Goal: Task Accomplishment & Management: Manage account settings

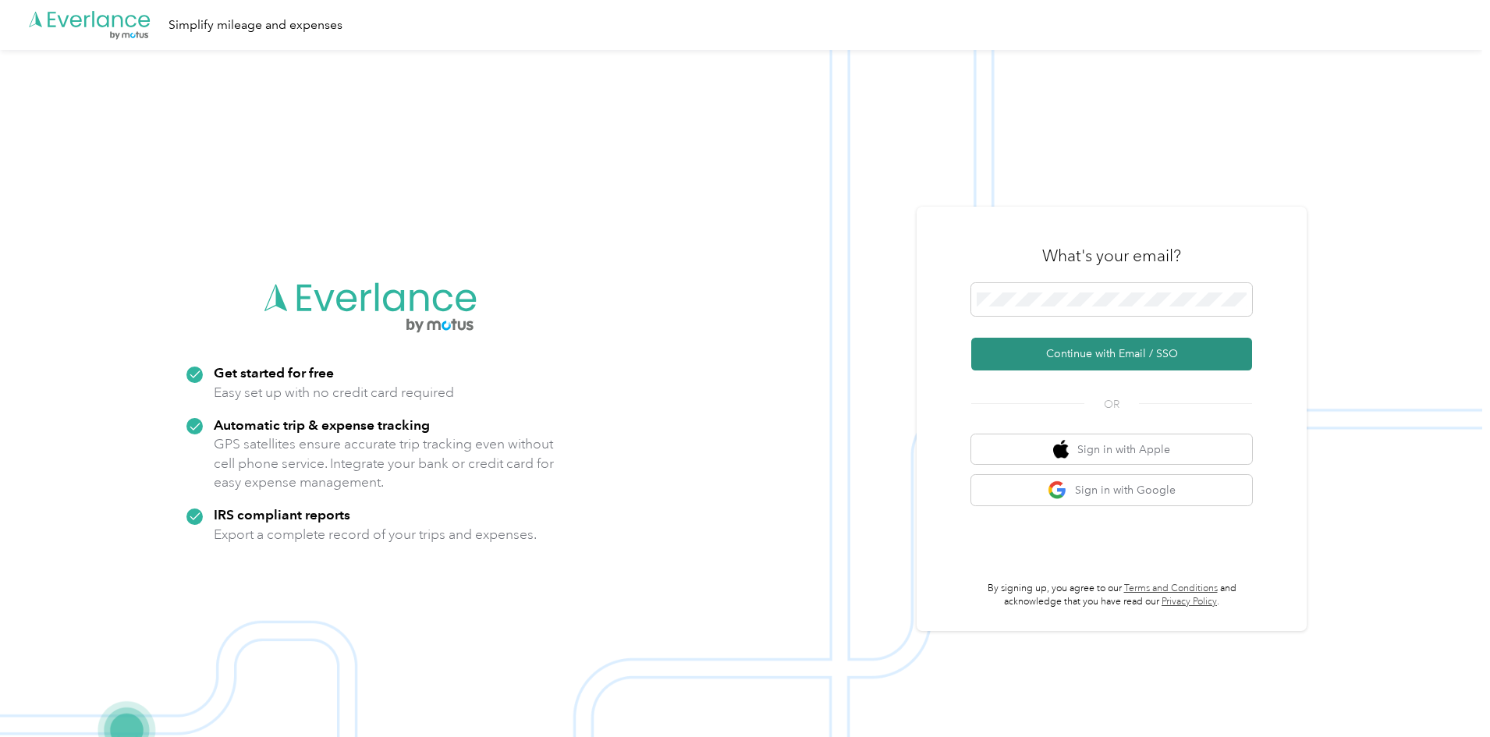
click at [1094, 364] on button "Continue with Email / SSO" at bounding box center [1111, 354] width 281 height 33
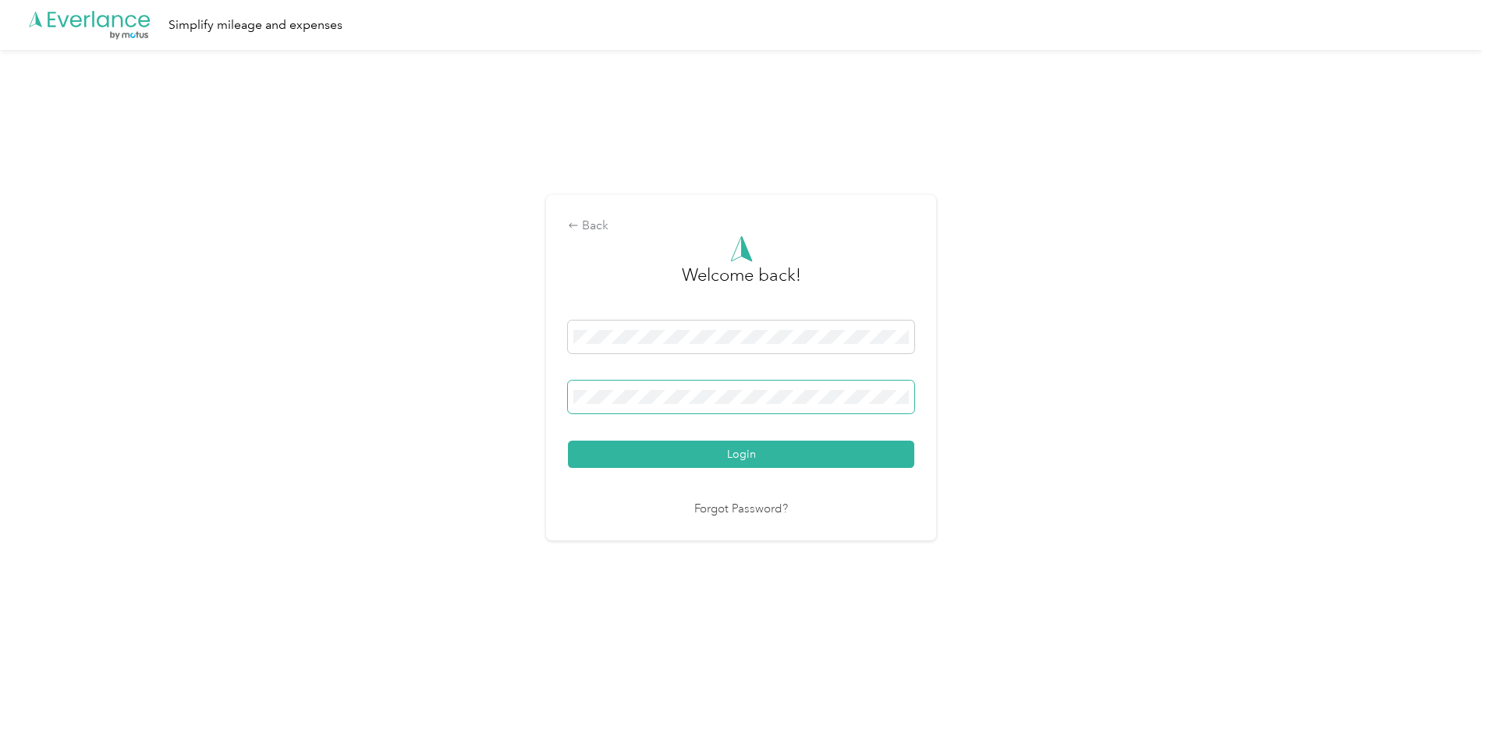
click at [568, 441] on button "Login" at bounding box center [741, 454] width 346 height 27
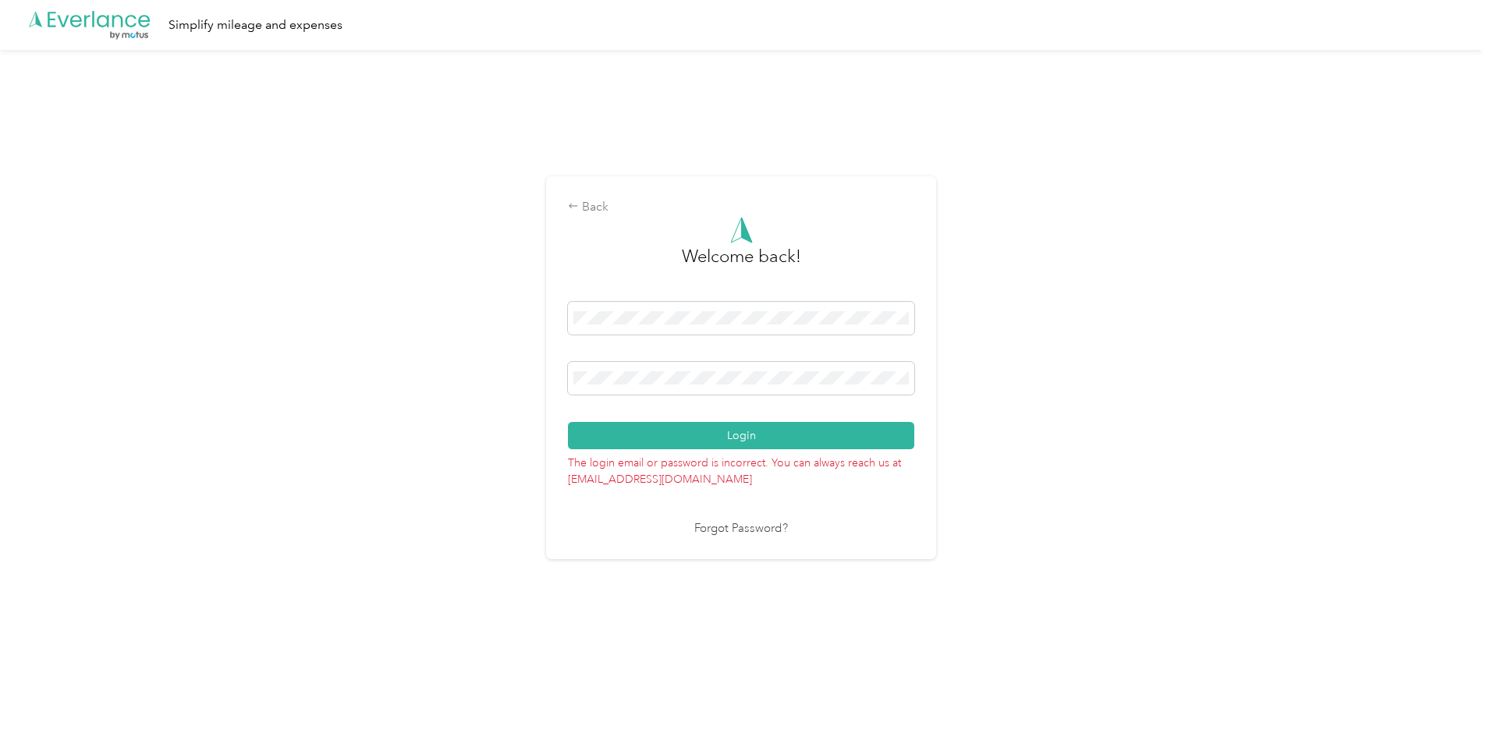
drag, startPoint x: 692, startPoint y: 385, endPoint x: 601, endPoint y: 396, distance: 91.1
click at [541, 386] on div "Back Welcome back! Login The login email or password is incorrect. You can alwa…" at bounding box center [741, 374] width 1482 height 649
click at [500, 368] on div "Back Welcome back! Login The login email or password is incorrect. You can alwa…" at bounding box center [741, 374] width 1482 height 649
click at [568, 422] on button "Login" at bounding box center [741, 435] width 346 height 27
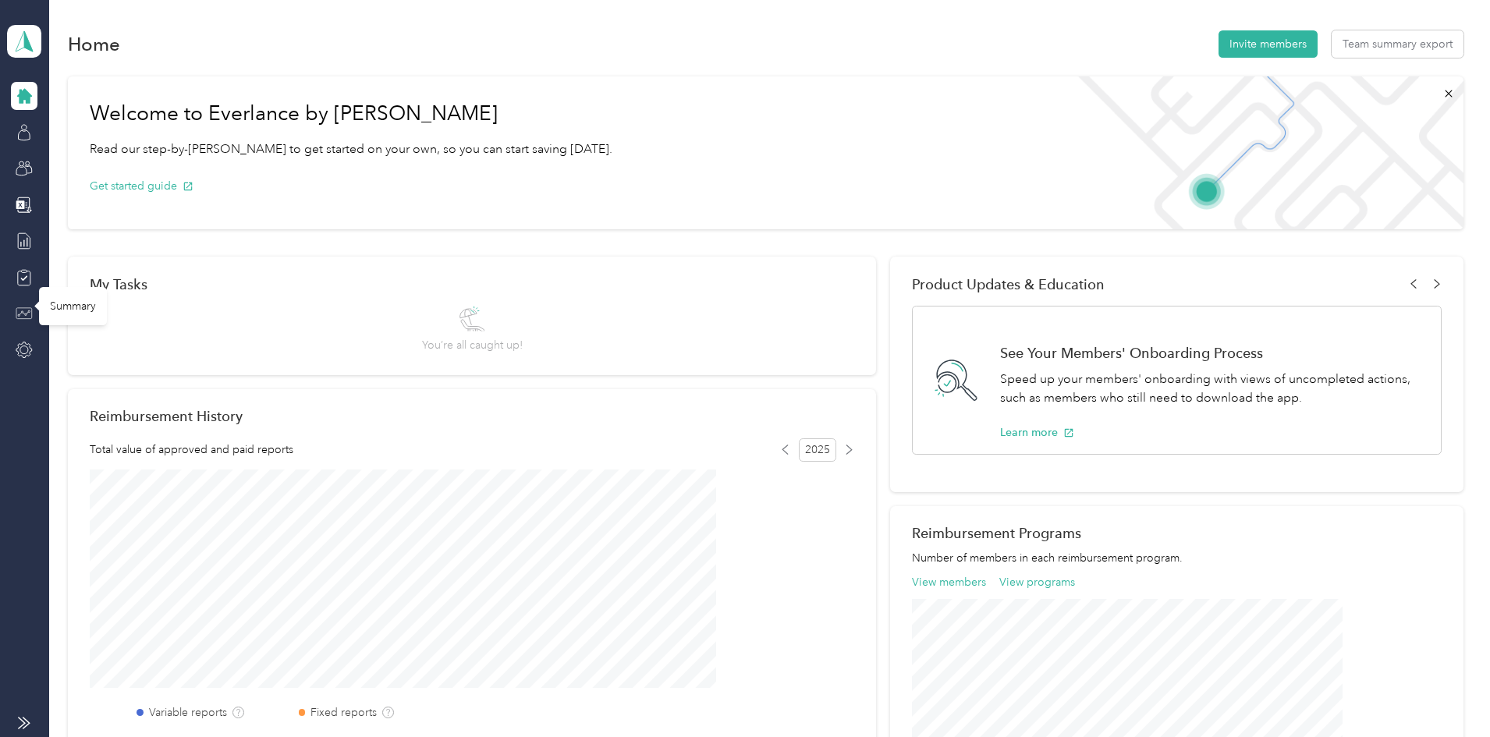
click at [29, 315] on icon at bounding box center [24, 313] width 17 height 17
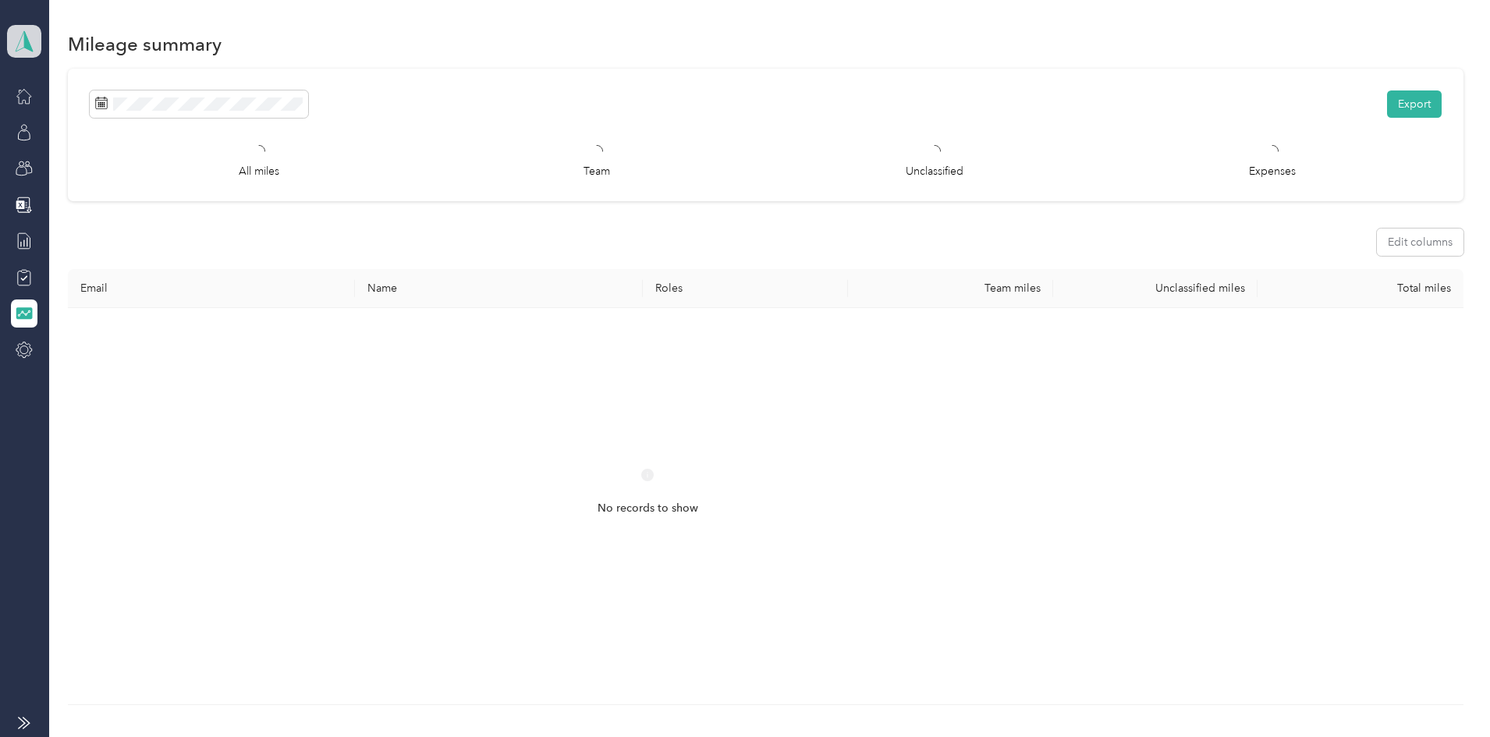
click at [22, 41] on icon at bounding box center [23, 41] width 23 height 22
click at [83, 132] on div "Team dashboard" at bounding box center [171, 128] width 307 height 27
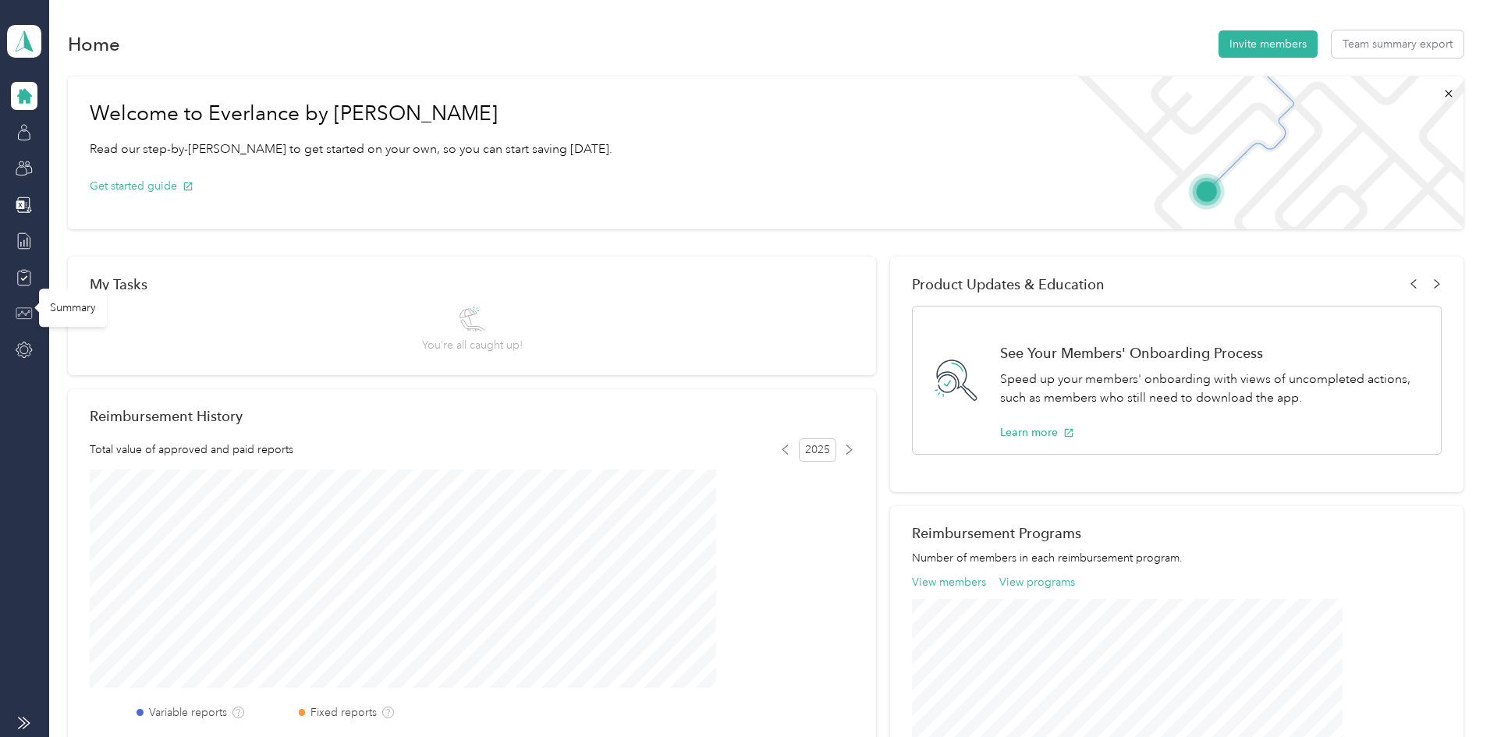
click at [28, 317] on icon at bounding box center [24, 313] width 17 height 17
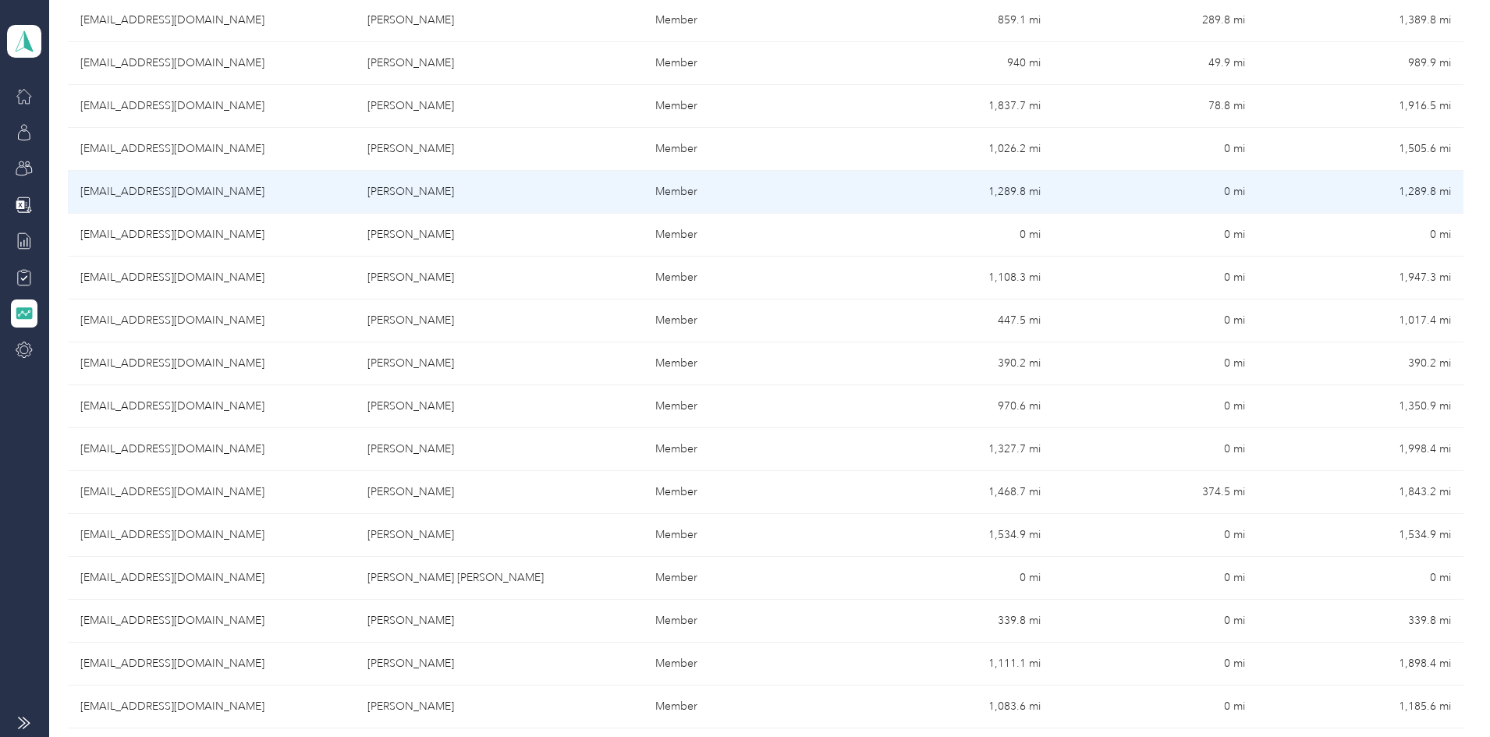
scroll to position [624, 0]
